Goal: Task Accomplishment & Management: Complete application form

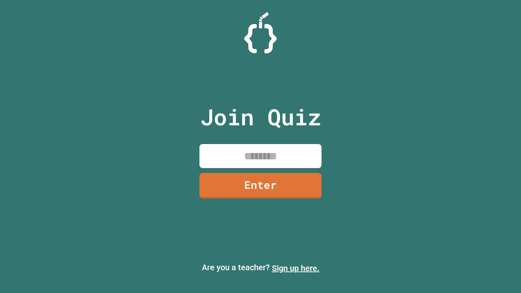
click at [295, 268] on link "Sign up here." at bounding box center [296, 268] width 48 height 10
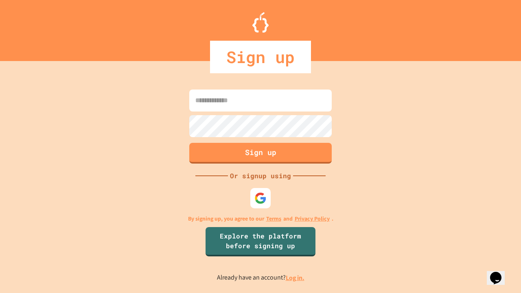
click at [295, 278] on link "Log in." at bounding box center [295, 277] width 19 height 9
